Goal: Navigation & Orientation: Understand site structure

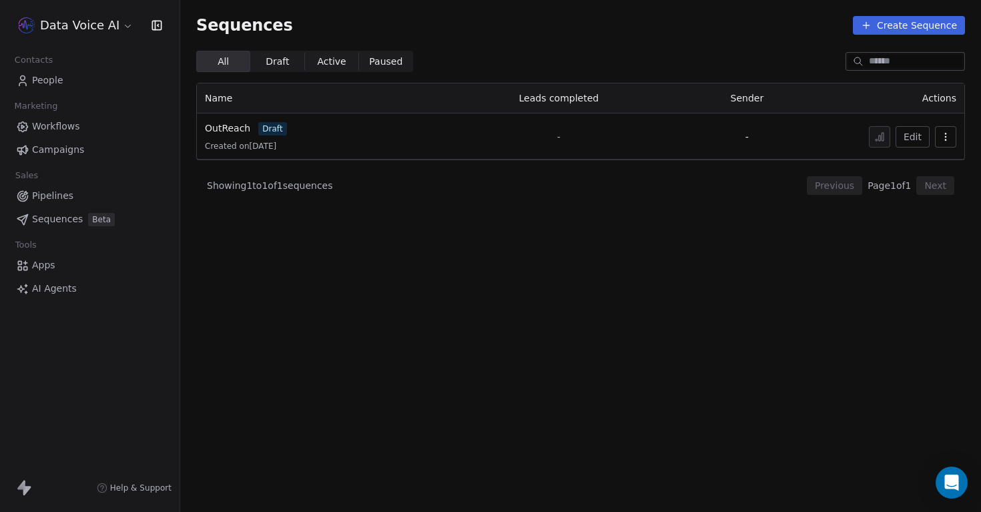
click at [114, 20] on html "Data Voice AI Contacts People Marketing Workflows Campaigns Sales Pipelines Seq…" at bounding box center [490, 256] width 981 height 512
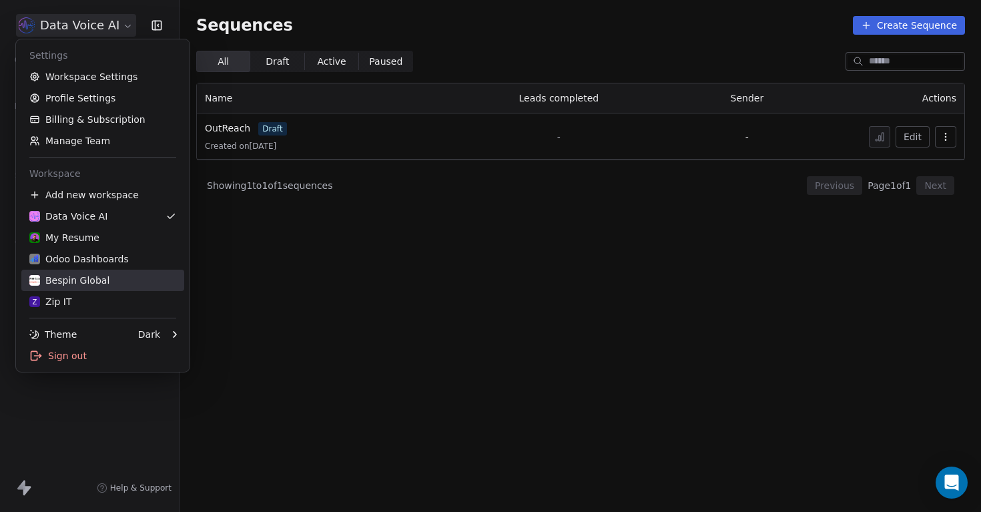
click at [105, 278] on div "Bespin Global" at bounding box center [102, 280] width 147 height 13
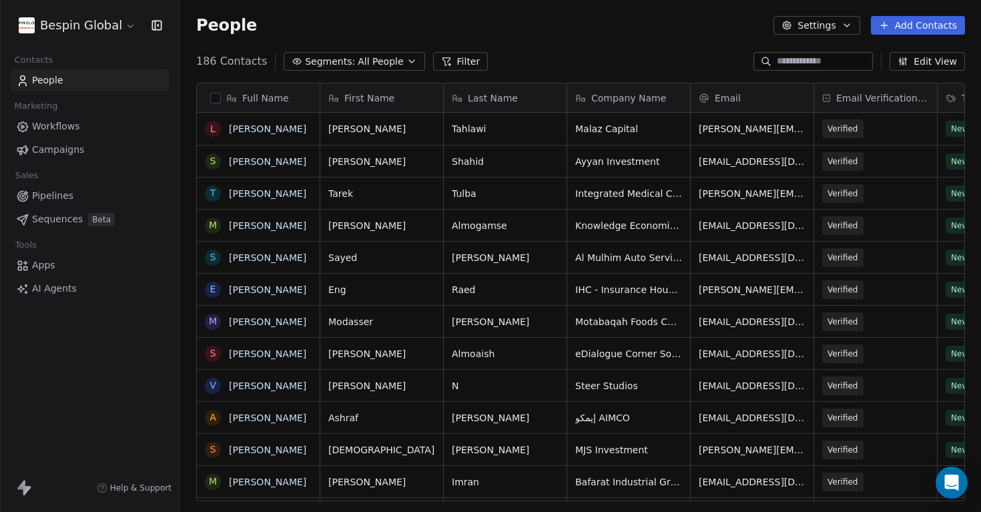
scroll to position [450, 801]
click at [85, 128] on link "Workflows" at bounding box center [90, 126] width 158 height 22
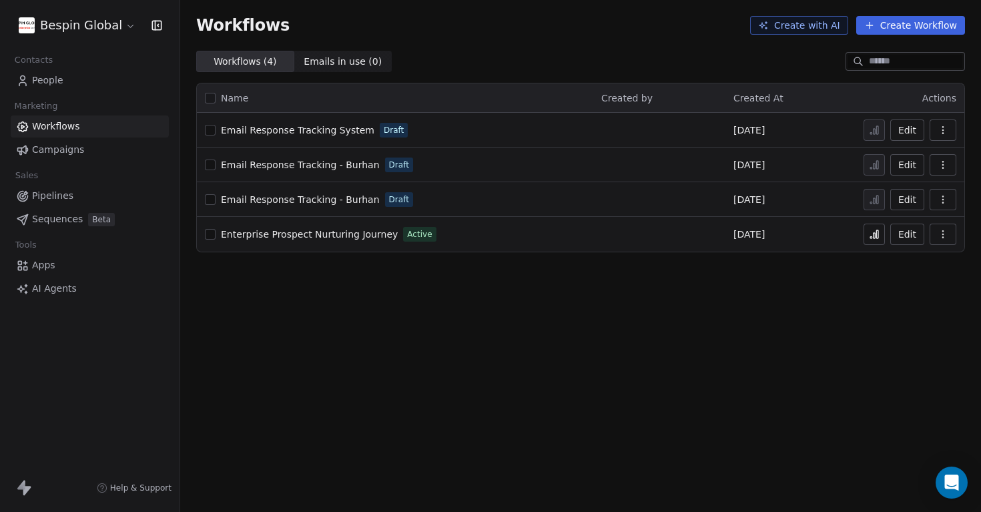
click at [340, 136] on link "Email Response Tracking System" at bounding box center [297, 129] width 153 height 13
click at [356, 238] on span "Enterprise Prospect Nurturing Journey" at bounding box center [309, 234] width 177 height 11
click at [870, 234] on icon at bounding box center [874, 234] width 11 height 11
click at [93, 91] on div "Contacts People Marketing Workflows Campaigns Sales Pipelines Sequences Beta To…" at bounding box center [90, 175] width 180 height 249
click at [83, 82] on link "People" at bounding box center [90, 80] width 158 height 22
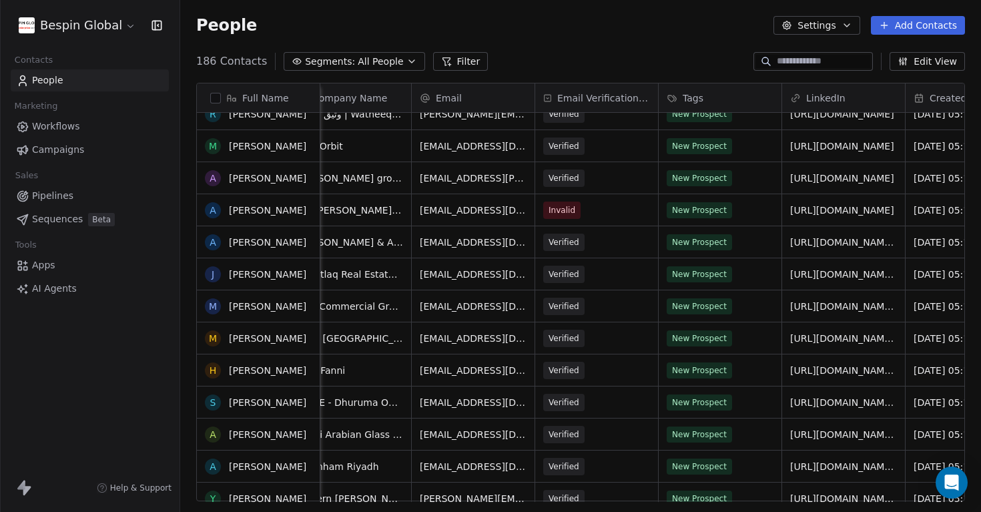
scroll to position [1170, 0]
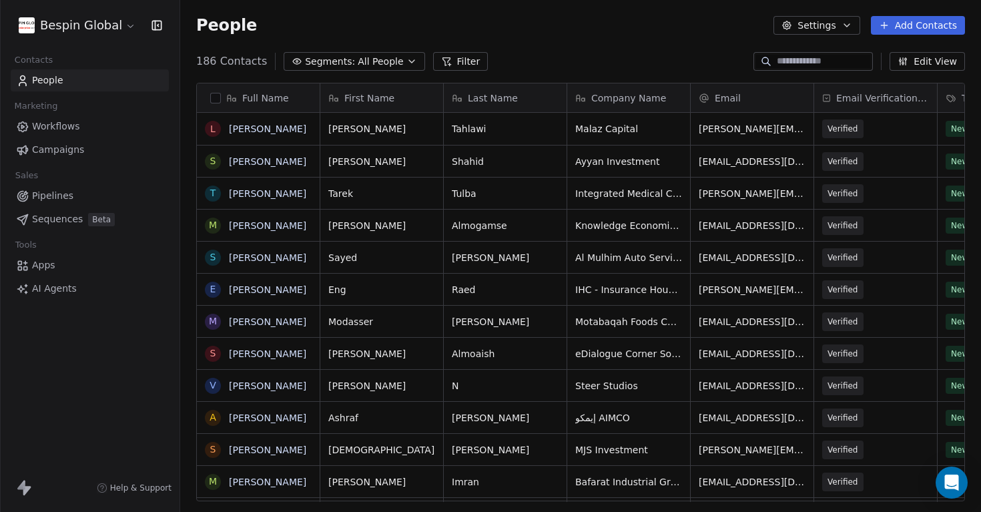
click at [69, 288] on span "AI Agents" at bounding box center [54, 289] width 45 height 14
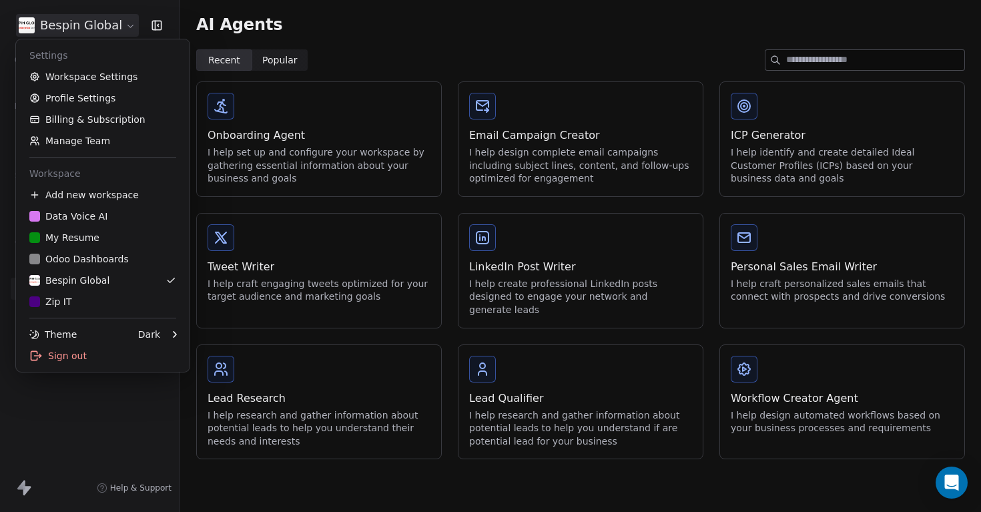
click at [81, 18] on html "Bespin Global Contacts People Marketing Workflows Campaigns Sales Pipelines Seq…" at bounding box center [490, 256] width 981 height 512
click at [103, 125] on link "Billing & Subscription" at bounding box center [102, 119] width 163 height 21
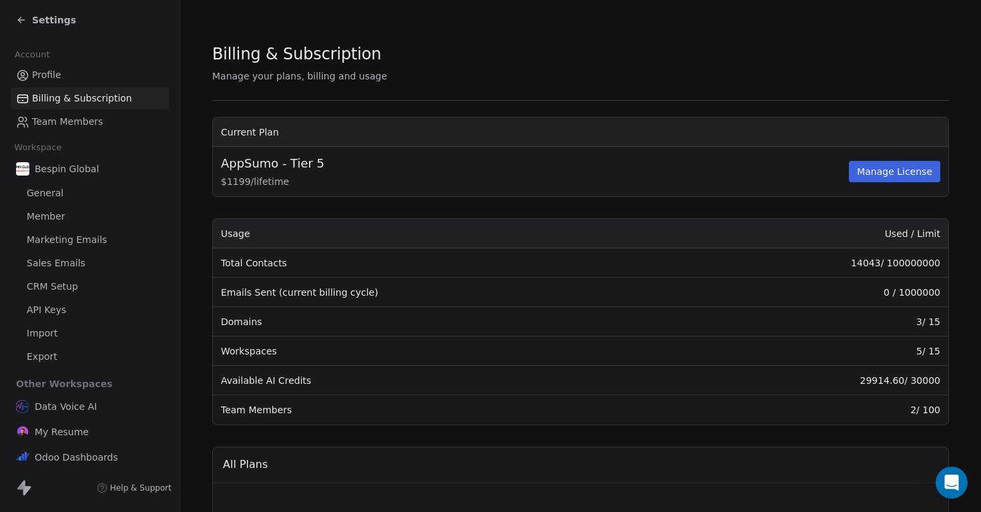
click at [24, 14] on div "Settings" at bounding box center [46, 19] width 60 height 13
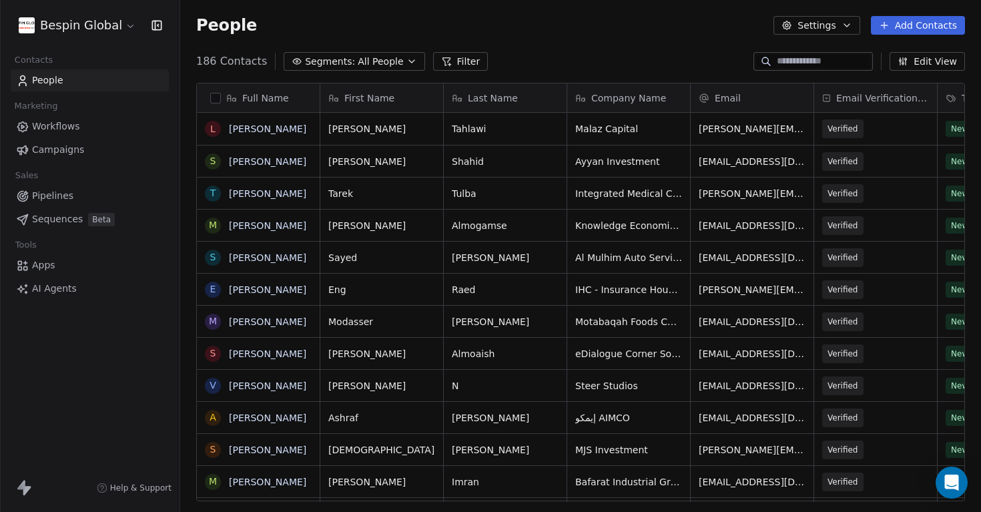
scroll to position [450, 801]
click at [79, 127] on link "Workflows" at bounding box center [90, 126] width 158 height 22
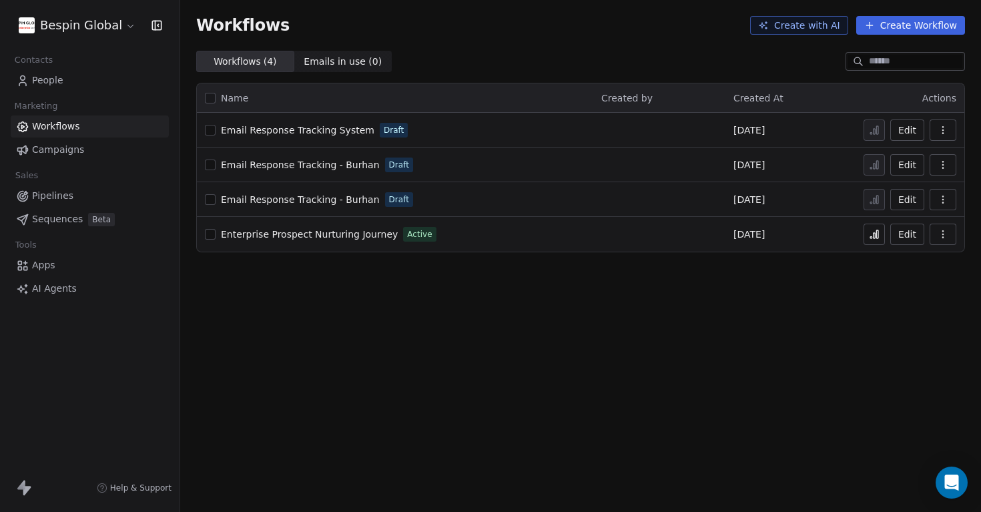
click at [75, 150] on span "Campaigns" at bounding box center [58, 150] width 52 height 14
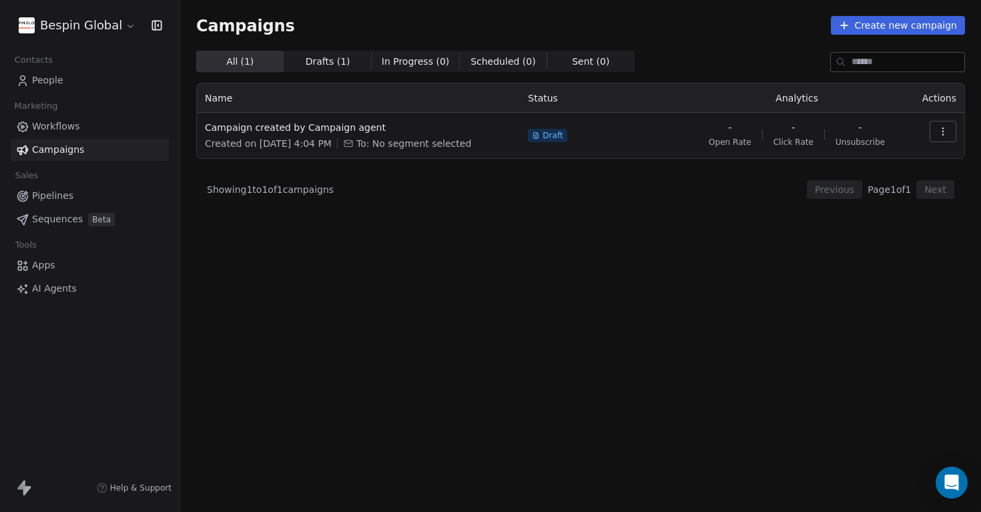
click at [61, 204] on link "Pipelines" at bounding box center [90, 196] width 158 height 22
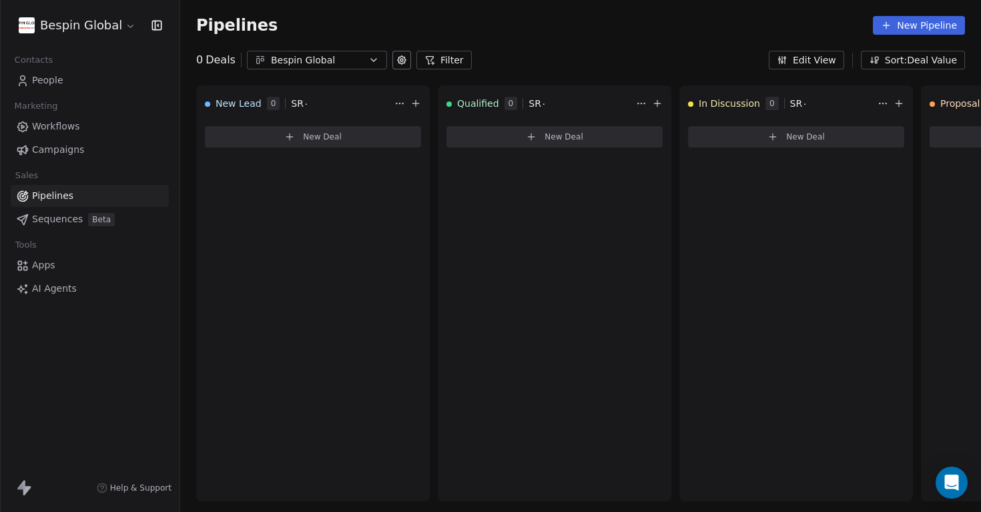
click at [56, 223] on span "Sequences" at bounding box center [57, 219] width 51 height 14
